Goal: Find specific page/section: Find specific page/section

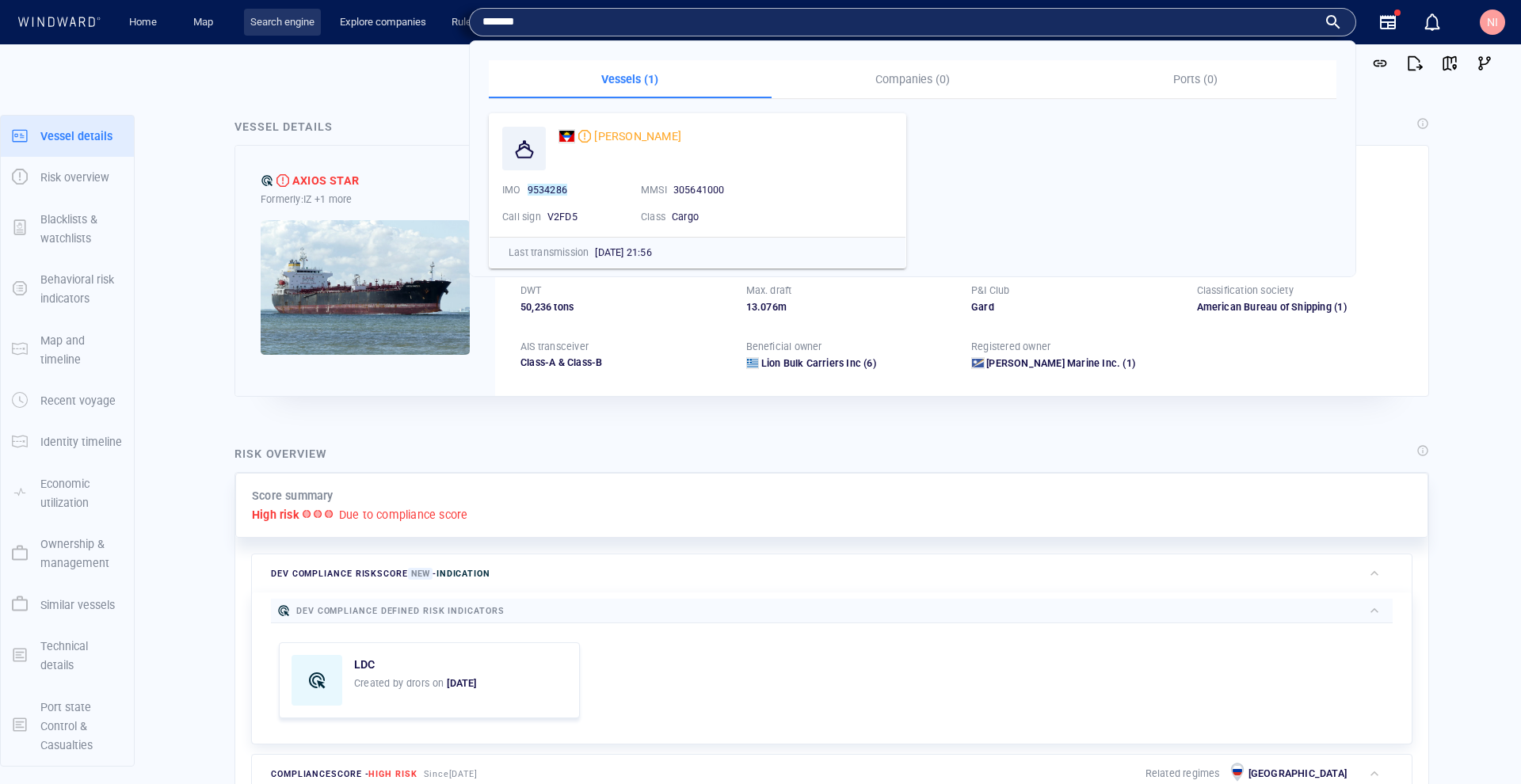
type input "*******"
click at [250, 22] on link "Search engine" at bounding box center [282, 22] width 77 height 28
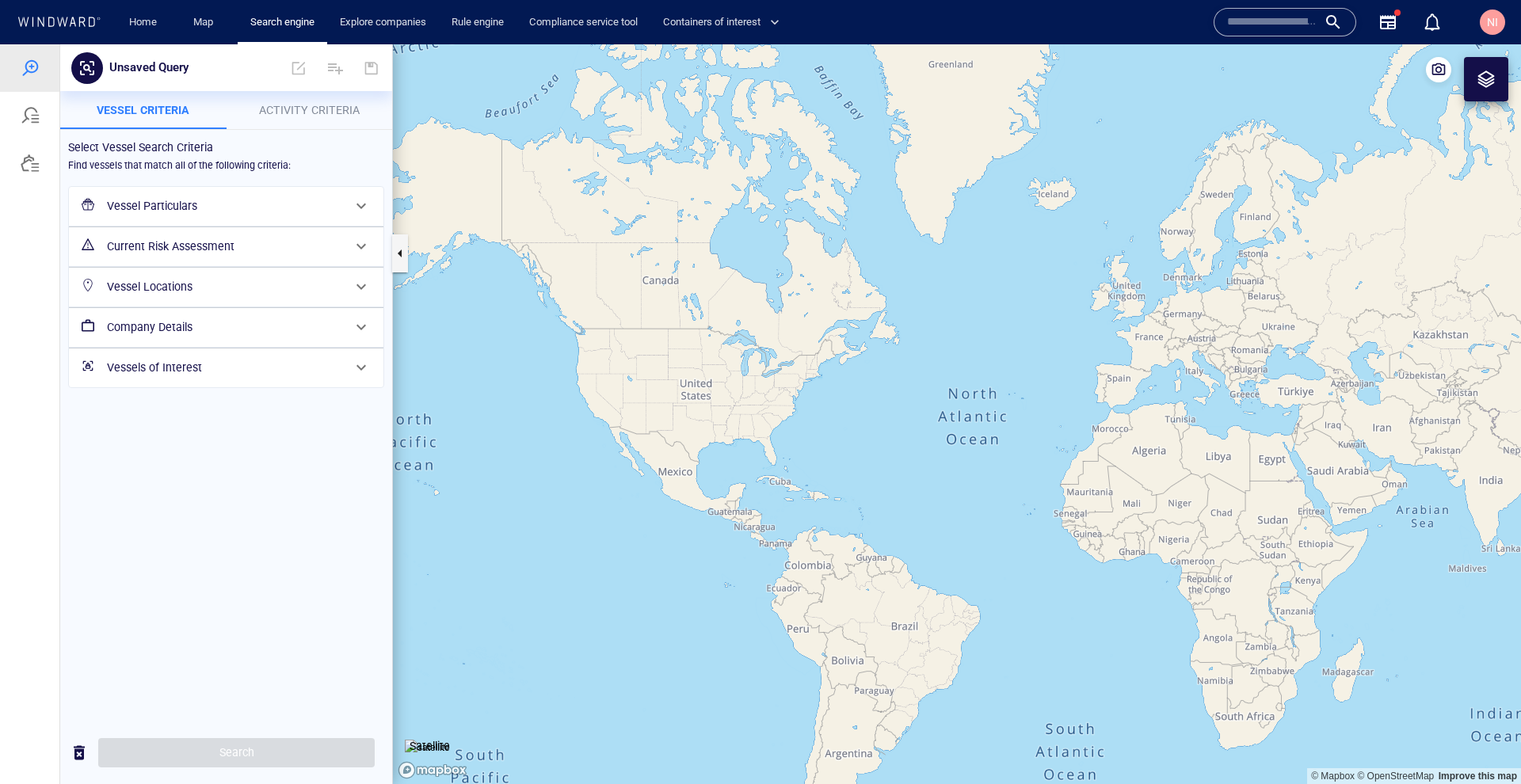
click at [214, 201] on h6 "Vessel Particulars" at bounding box center [225, 206] width 236 height 20
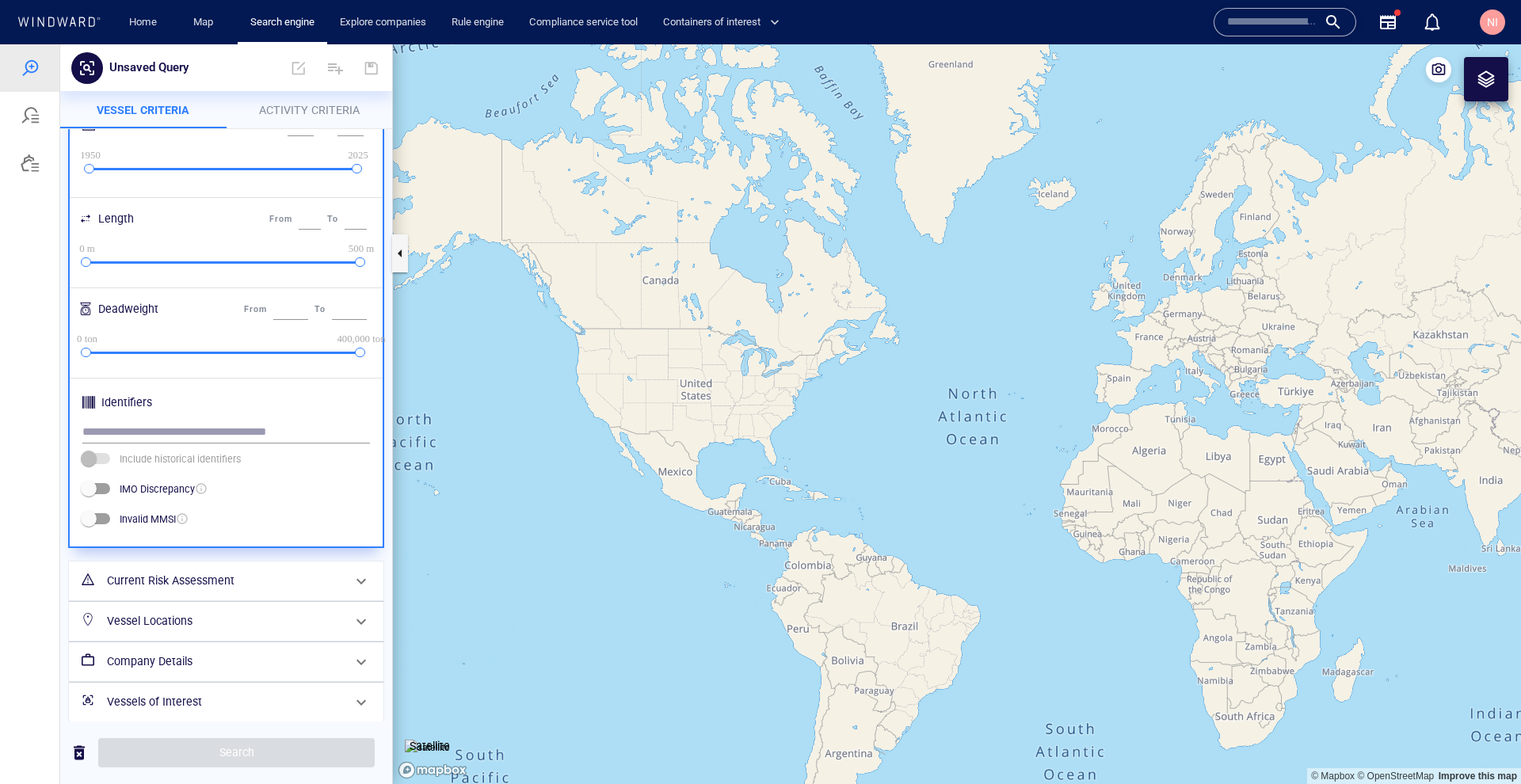
scroll to position [344, 0]
click at [241, 614] on h6 "Vessel Locations" at bounding box center [225, 622] width 236 height 20
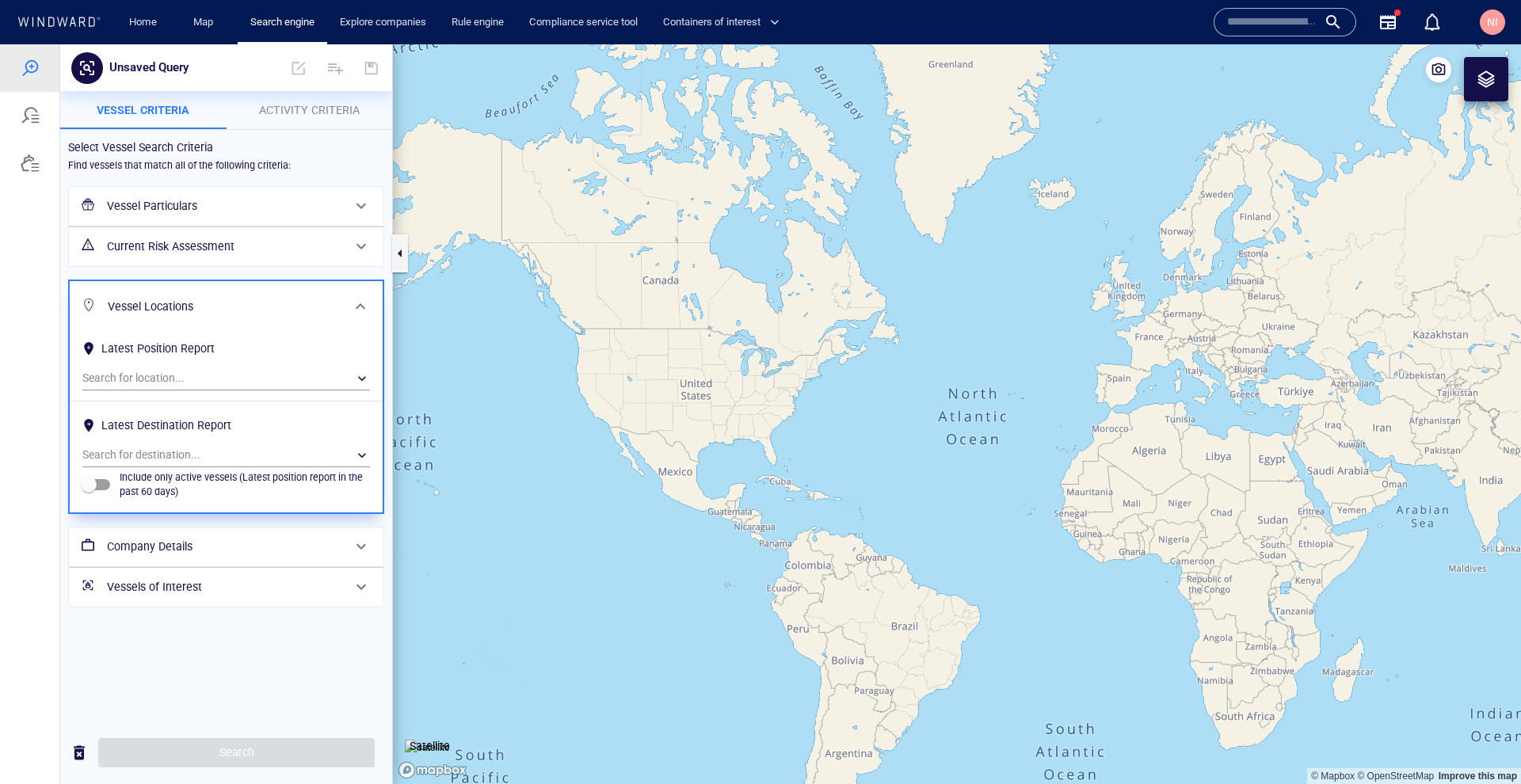
scroll to position [0, 0]
click at [302, 115] on span "Activity Criteria" at bounding box center [310, 109] width 101 height 13
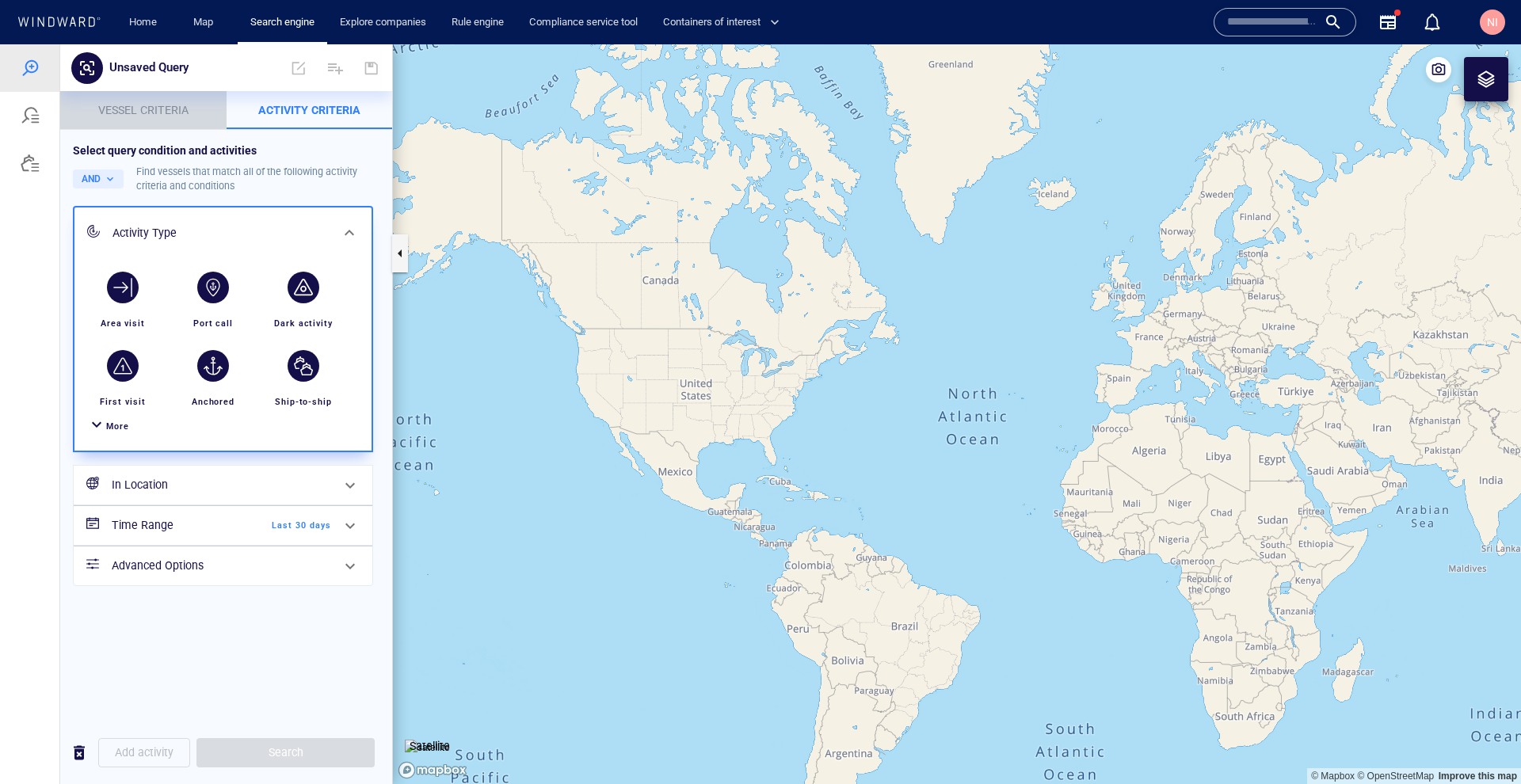
click at [171, 114] on span "Vessel criteria" at bounding box center [143, 109] width 90 height 13
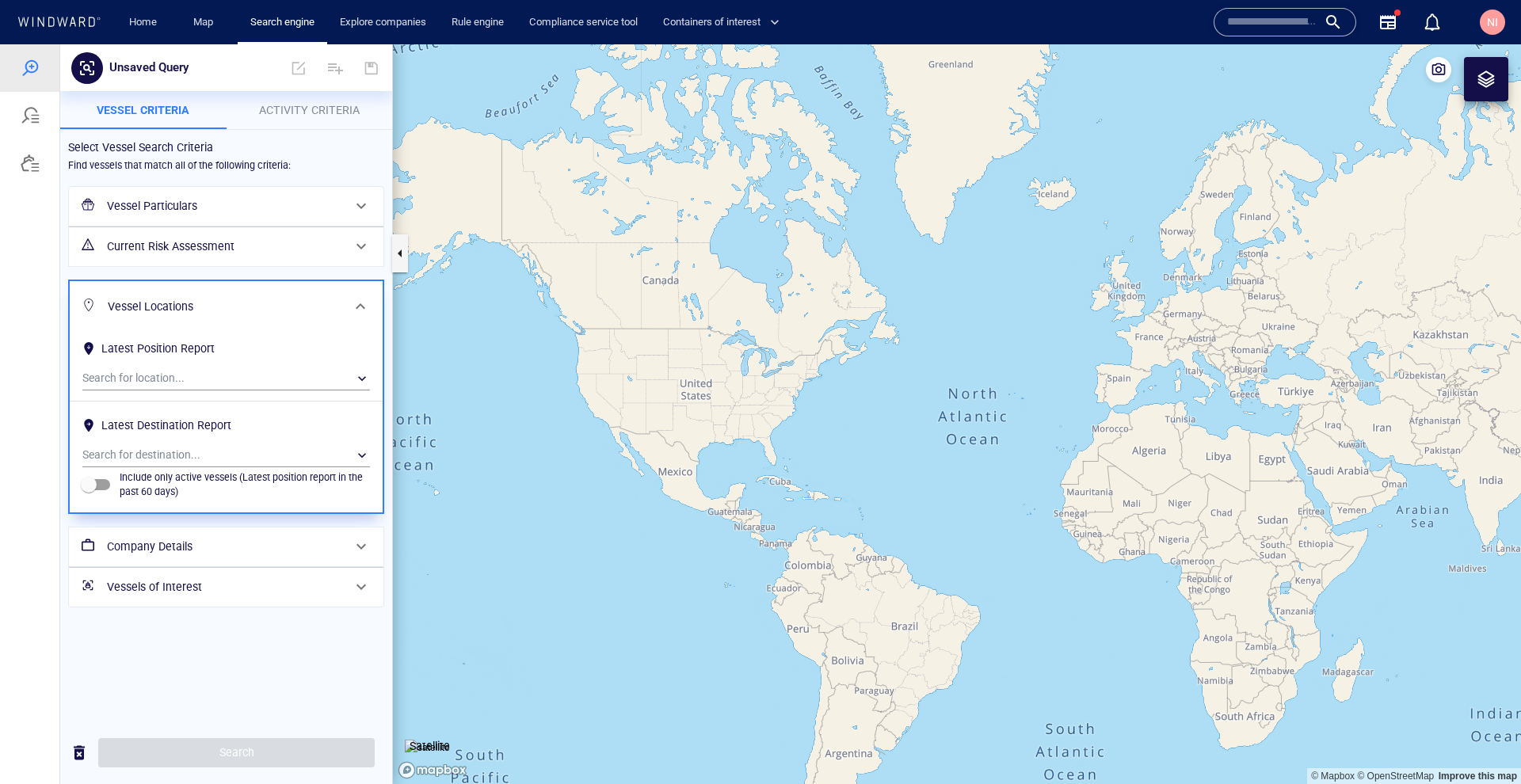
click at [249, 199] on h6 "Vessel Particulars" at bounding box center [225, 206] width 236 height 20
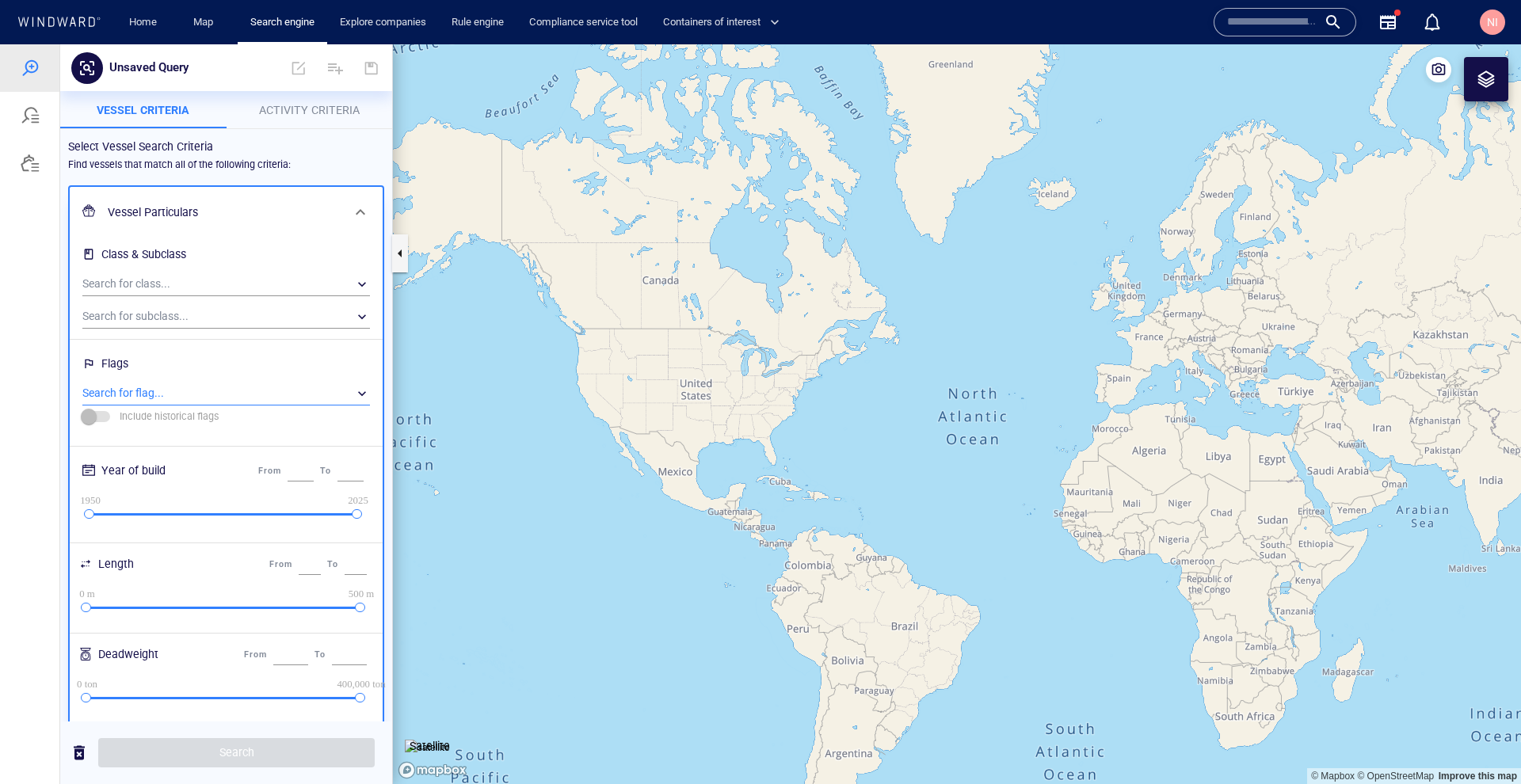
click at [264, 382] on div "​" at bounding box center [226, 394] width 288 height 24
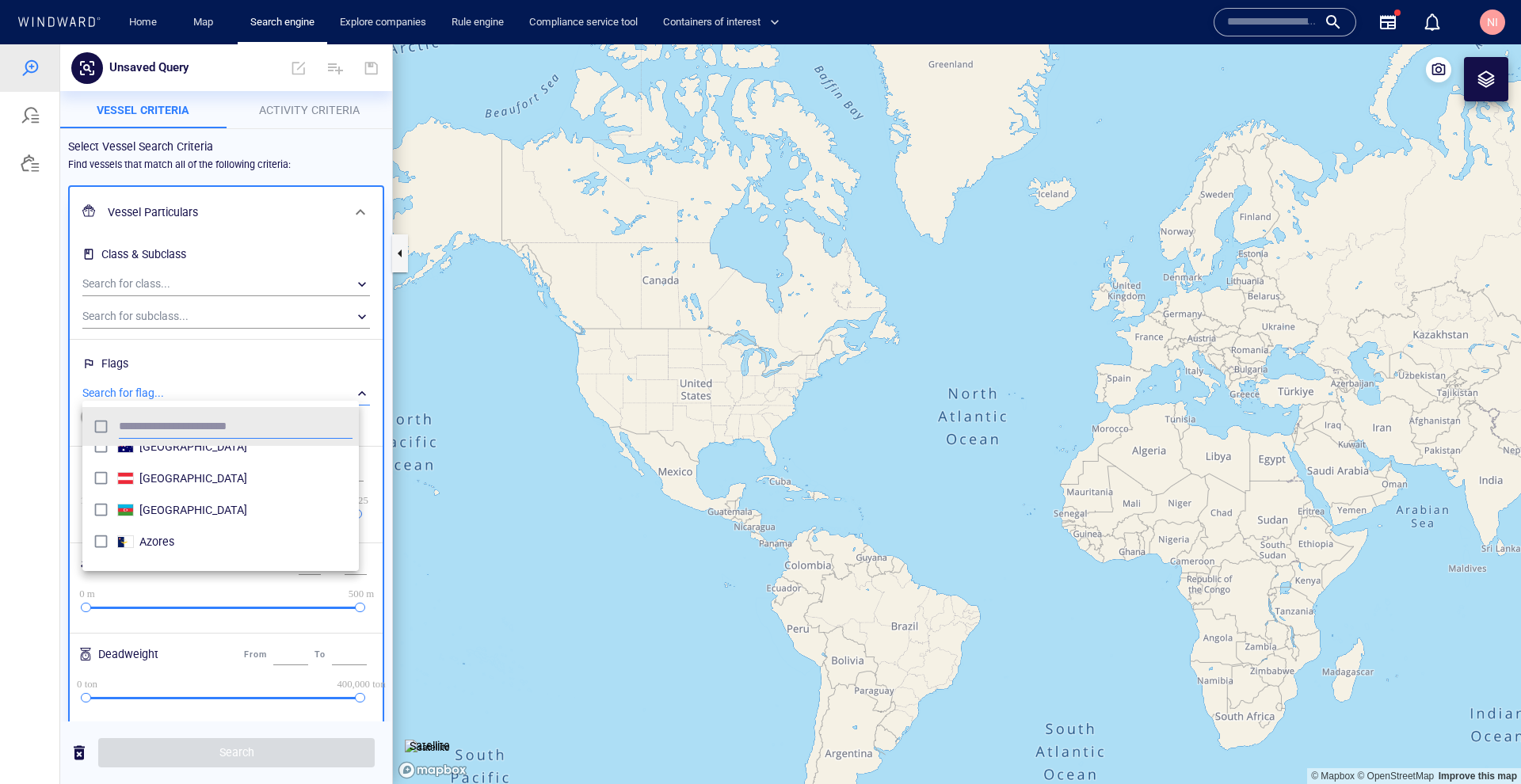
scroll to position [712, 0]
click at [179, 110] on div at bounding box center [760, 414] width 1521 height 739
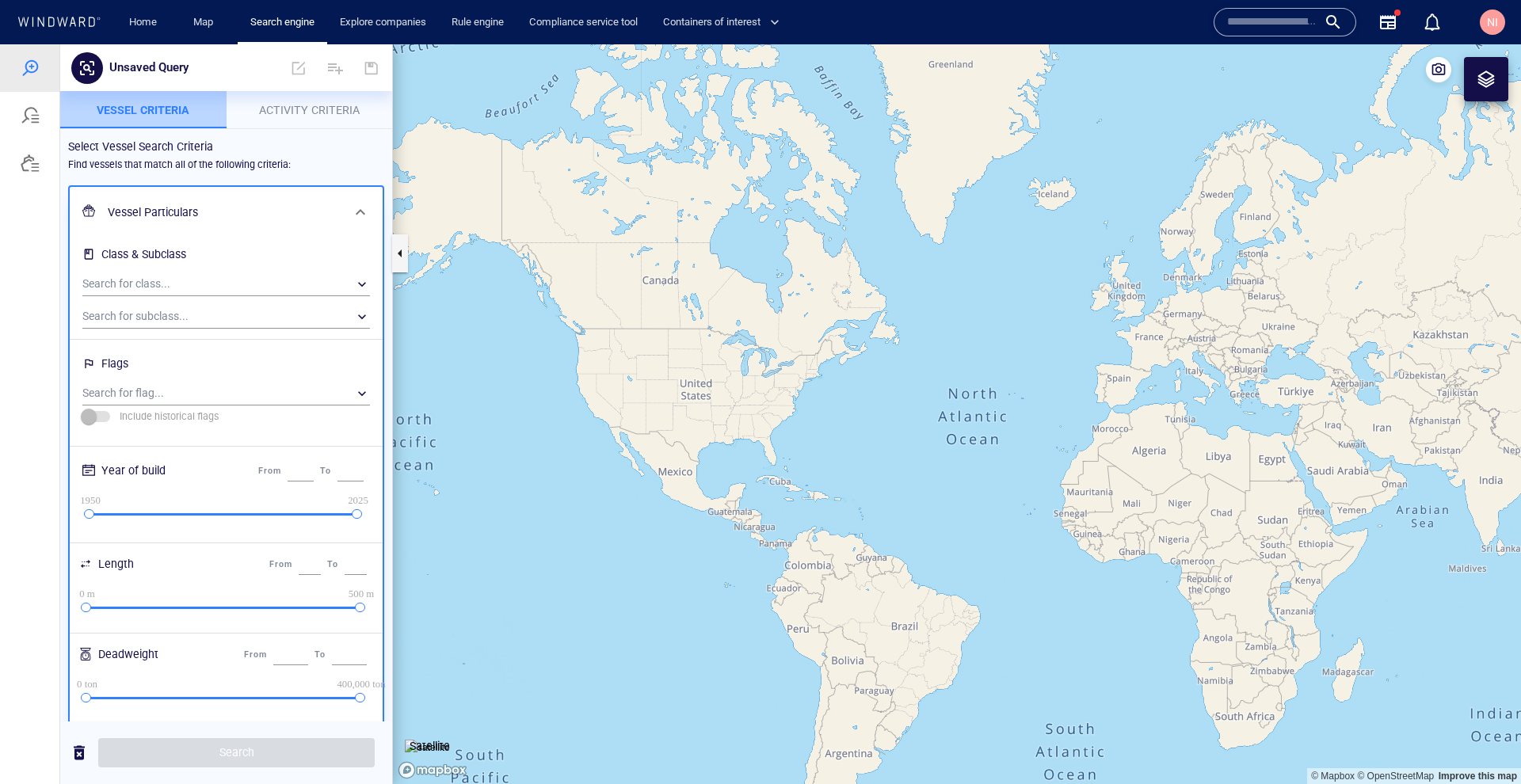
click at [175, 111] on span "Vessel criteria" at bounding box center [143, 109] width 93 height 13
